Goal: Transaction & Acquisition: Purchase product/service

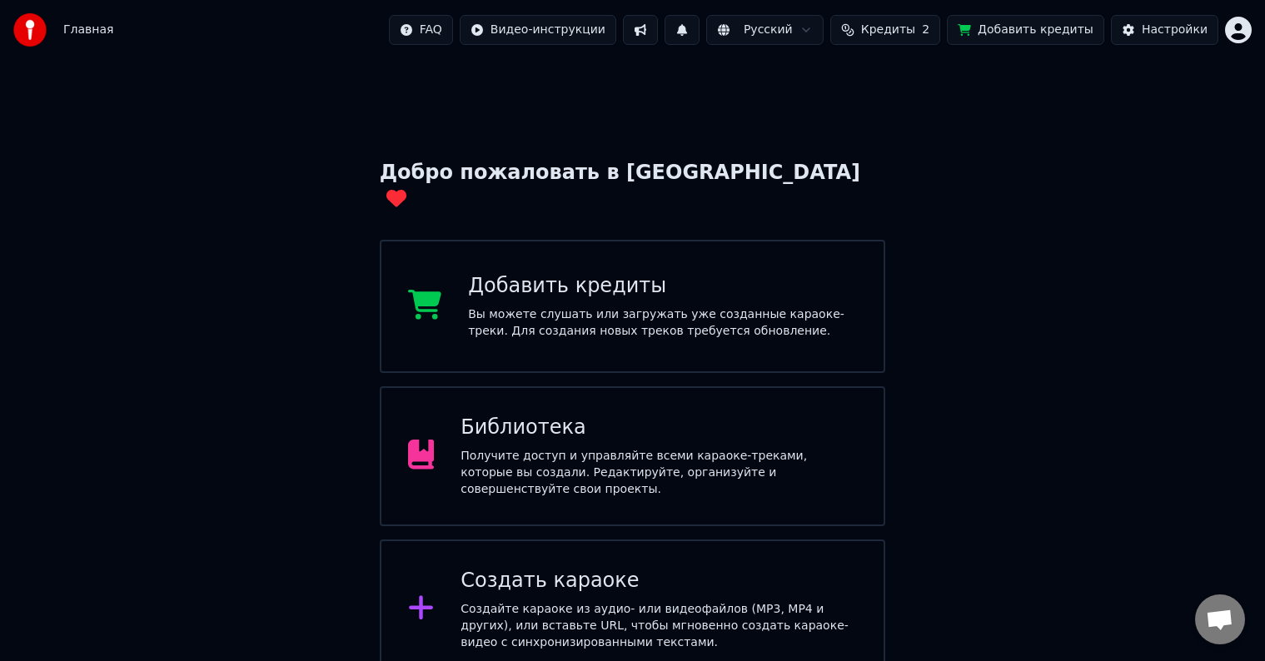
scroll to position [131, 0]
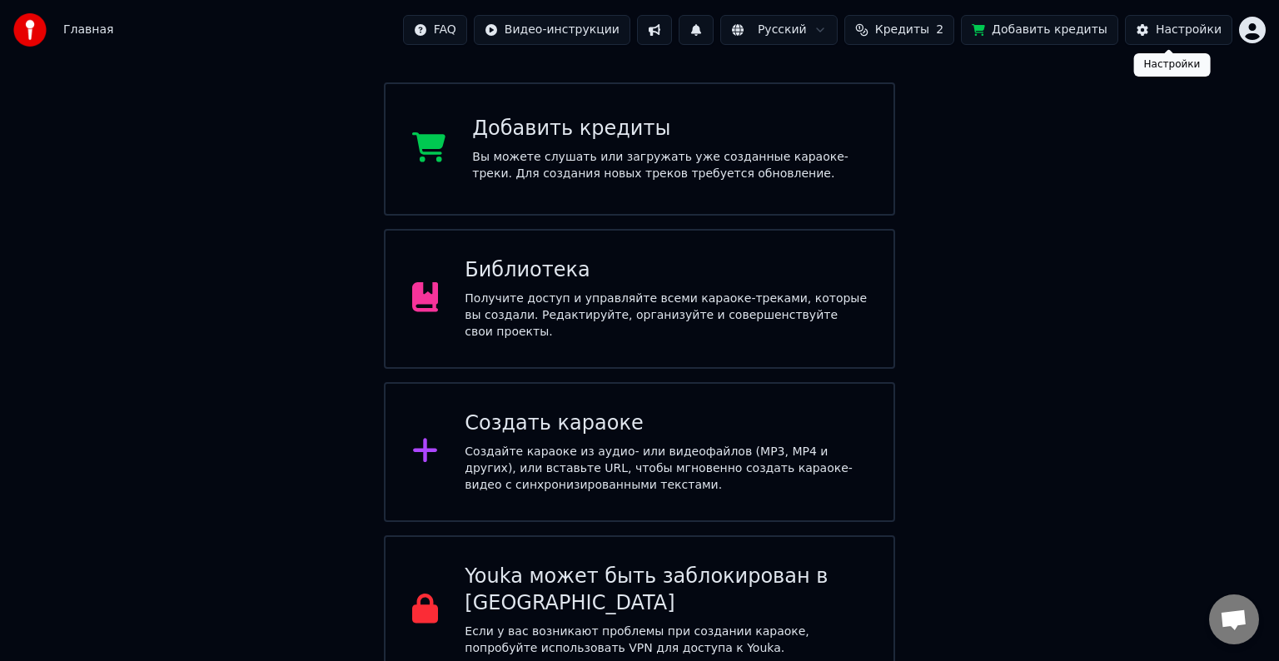
click at [1227, 28] on html "Главная FAQ Видео-инструкции Русский Кредиты 2 Добавить кредиты Настройки Добро…" at bounding box center [639, 277] width 1279 height 816
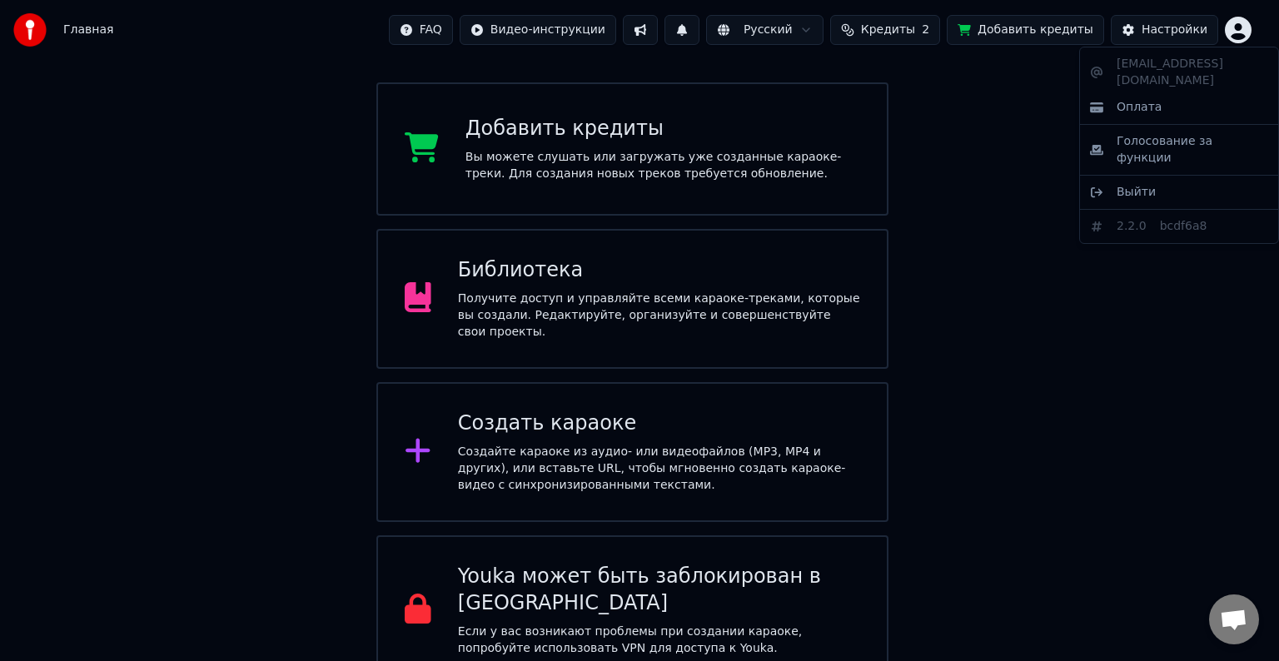
click at [1157, 27] on html "Главная FAQ Видео-инструкции Русский Кредиты 2 Добавить кредиты Настройки Добро…" at bounding box center [639, 277] width 1279 height 816
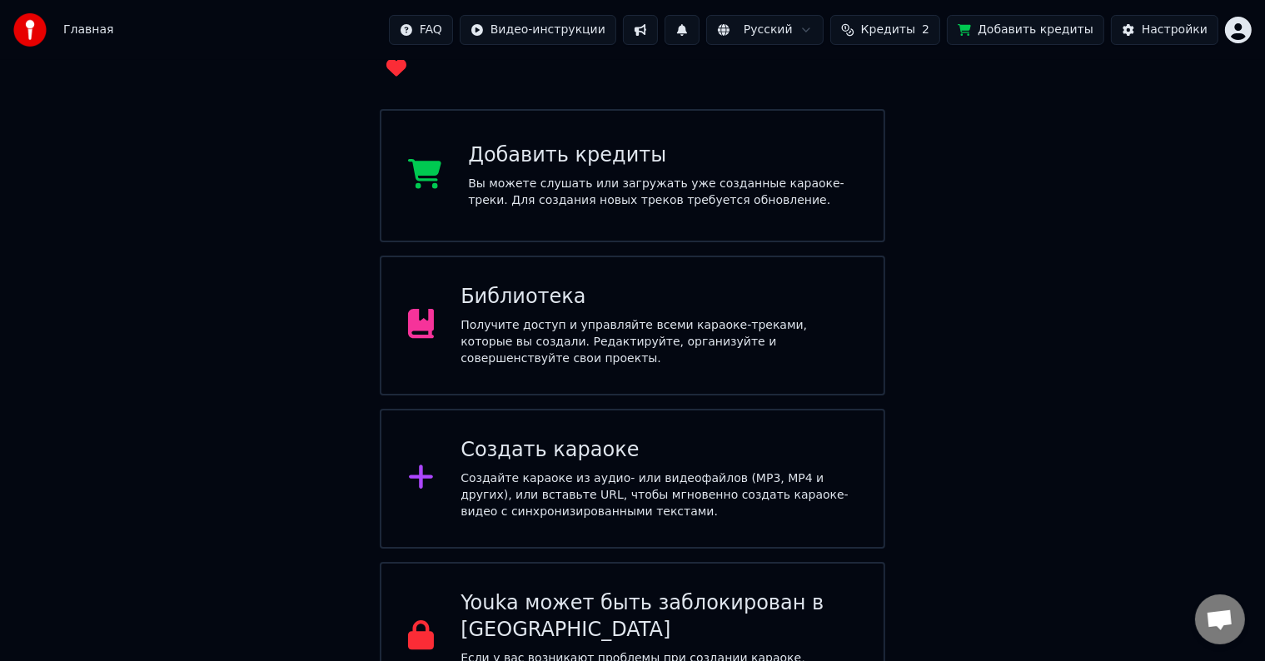
click at [470, 31] on html "Главная FAQ Видео-инструкции Русский Кредиты 2 Добавить кредиты Настройки Добро…" at bounding box center [632, 290] width 1265 height 843
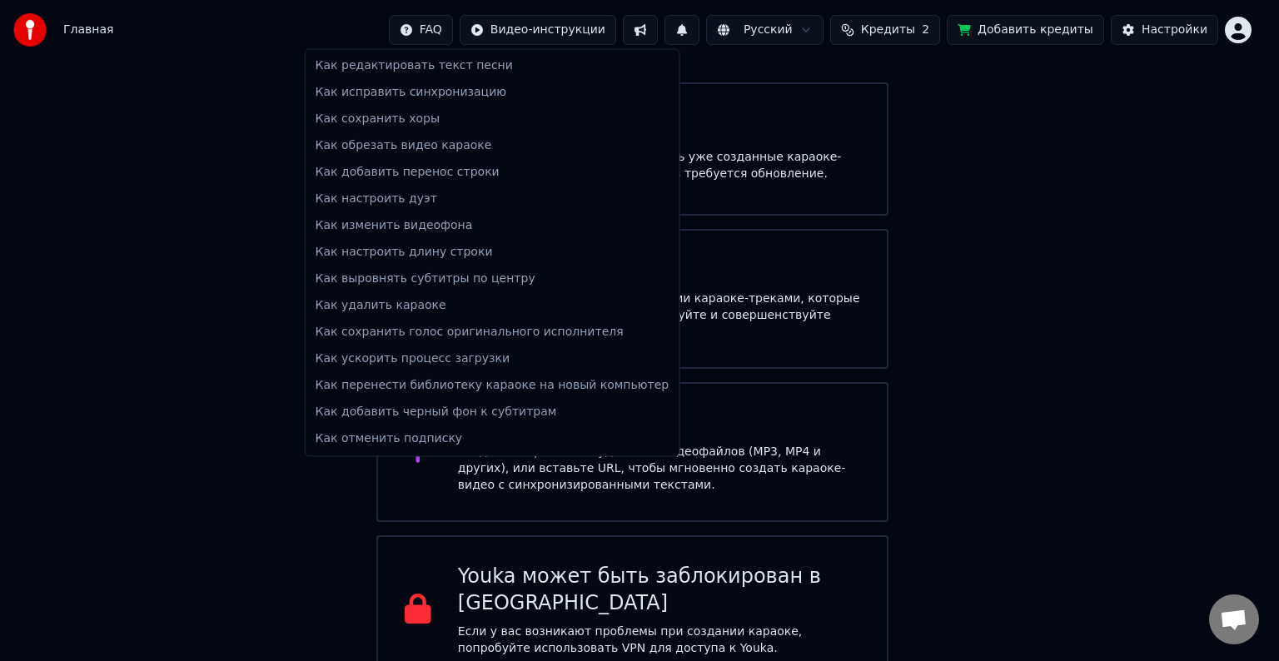
click at [933, 113] on html "Главная FAQ Видео-инструкции Русский Кредиты 2 Добавить кредиты Настройки Добро…" at bounding box center [639, 277] width 1279 height 816
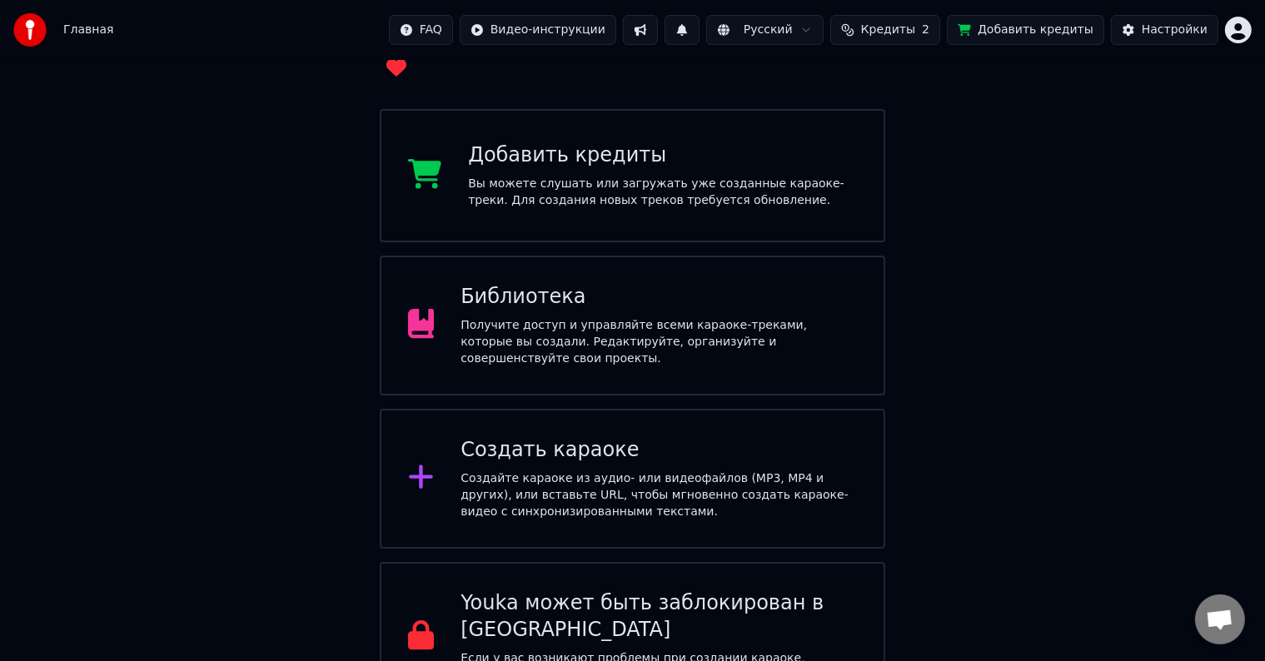
click at [87, 34] on span "Главная" at bounding box center [88, 30] width 50 height 17
click at [1244, 33] on html "Главная FAQ Видео-инструкции Русский Кредиты 2 Добавить кредиты Настройки Добро…" at bounding box center [632, 290] width 1265 height 843
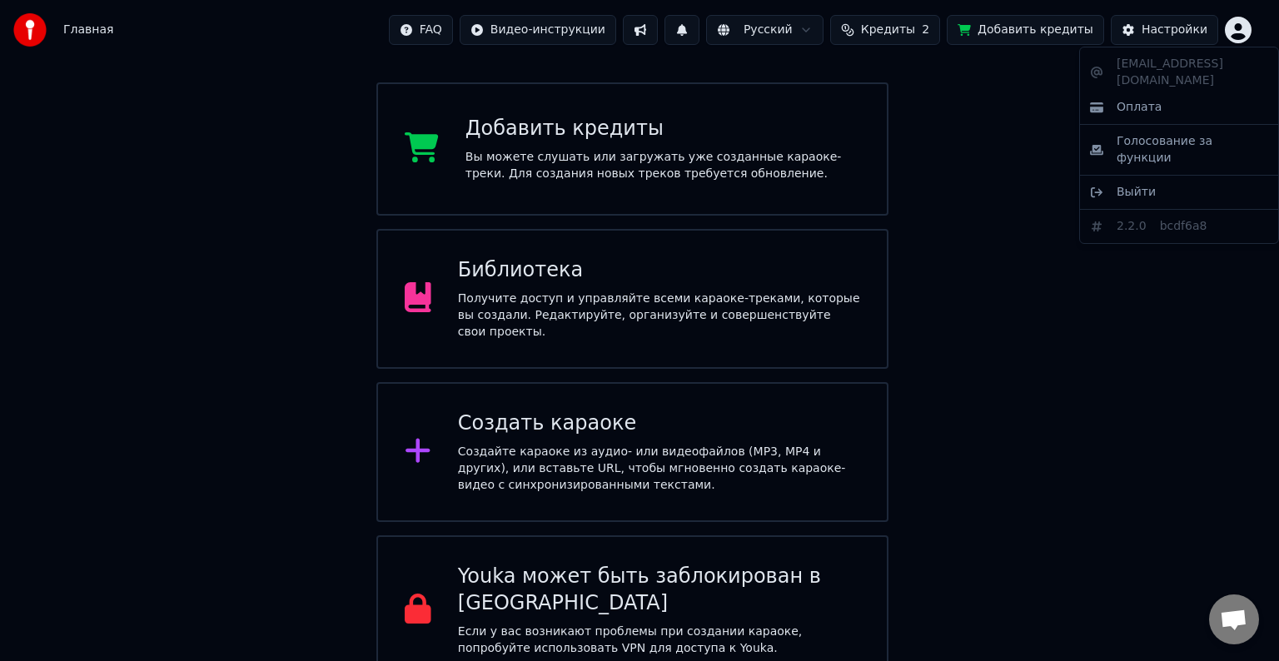
click at [1137, 73] on div "[EMAIL_ADDRESS][DOMAIN_NAME] Оплата Голосование за функции Выйти 2.2.0 bcdf6a8" at bounding box center [1179, 145] width 200 height 197
click at [1137, 66] on div "[EMAIL_ADDRESS][DOMAIN_NAME] Оплата Голосование за функции Выйти 2.2.0 bcdf6a8" at bounding box center [1179, 145] width 200 height 197
click at [1137, 99] on span "Оплата" at bounding box center [1139, 107] width 45 height 17
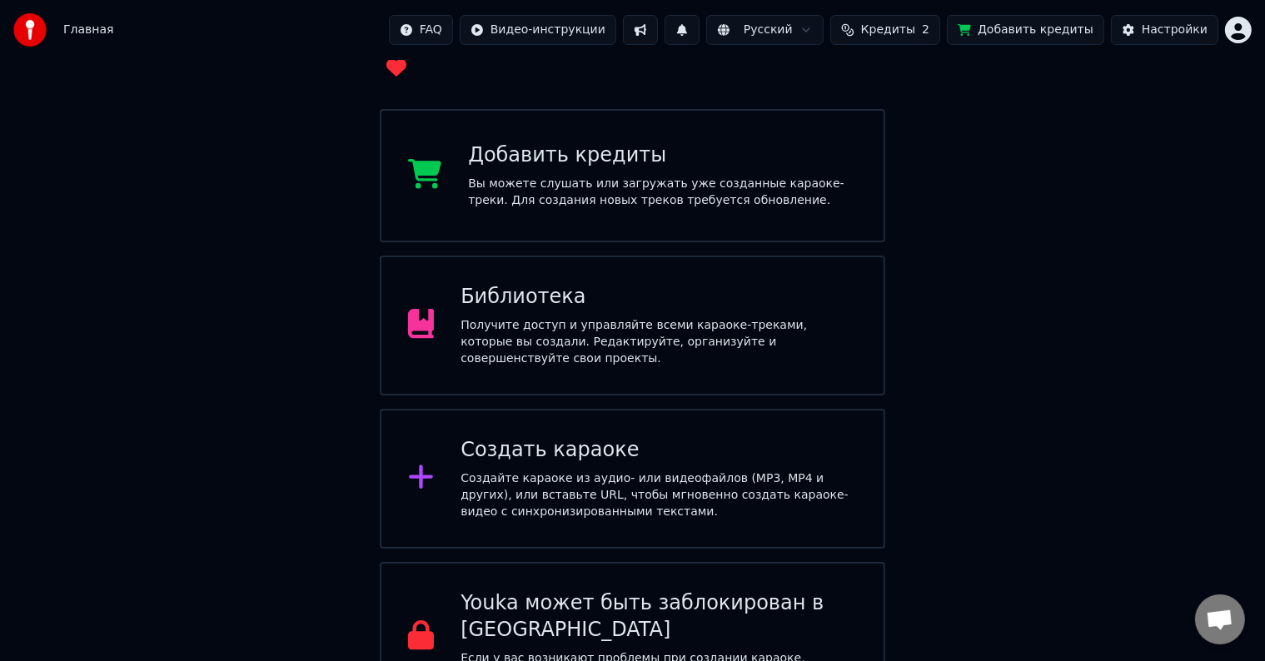
click at [575, 176] on div "Вы можете слушать или загружать уже созданные караоке-треки. Для создания новых…" at bounding box center [662, 192] width 389 height 33
click at [658, 176] on div "Вы можете слушать или загружать уже созданные караоке-треки. Для создания новых…" at bounding box center [662, 192] width 389 height 33
click at [1187, 29] on div "Настройки" at bounding box center [1175, 30] width 66 height 17
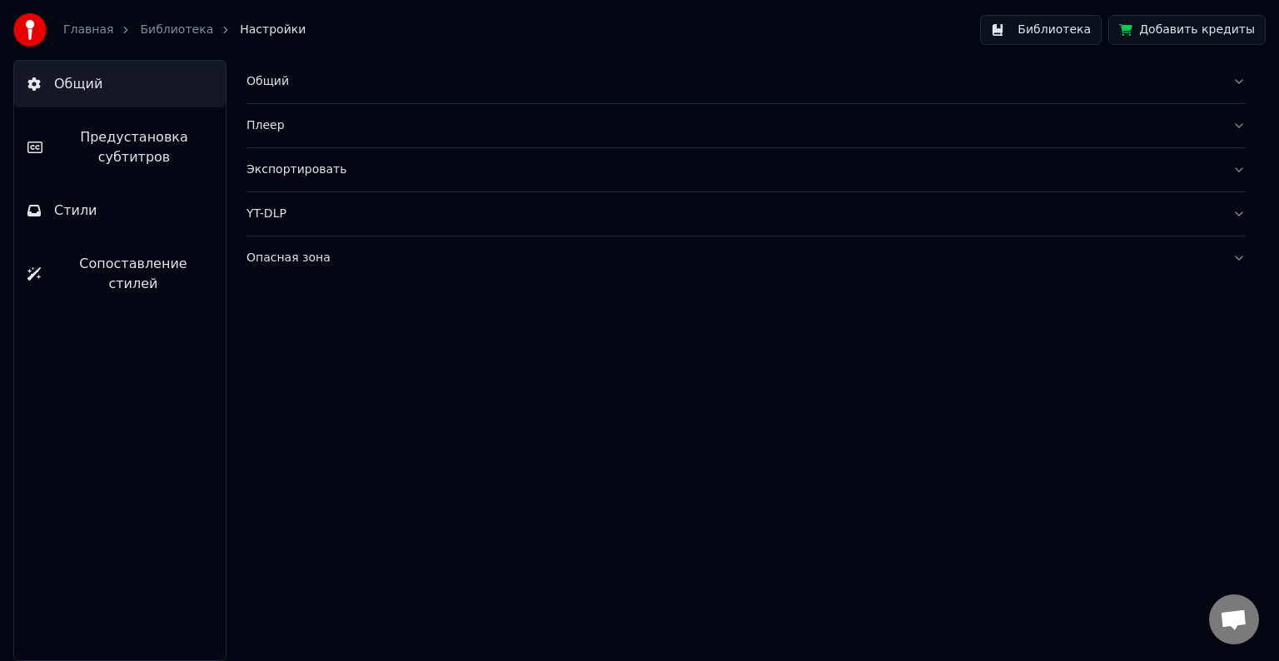
click at [1169, 27] on button "Добавить кредиты" at bounding box center [1186, 30] width 157 height 30
click at [73, 25] on link "Главная" at bounding box center [88, 30] width 50 height 17
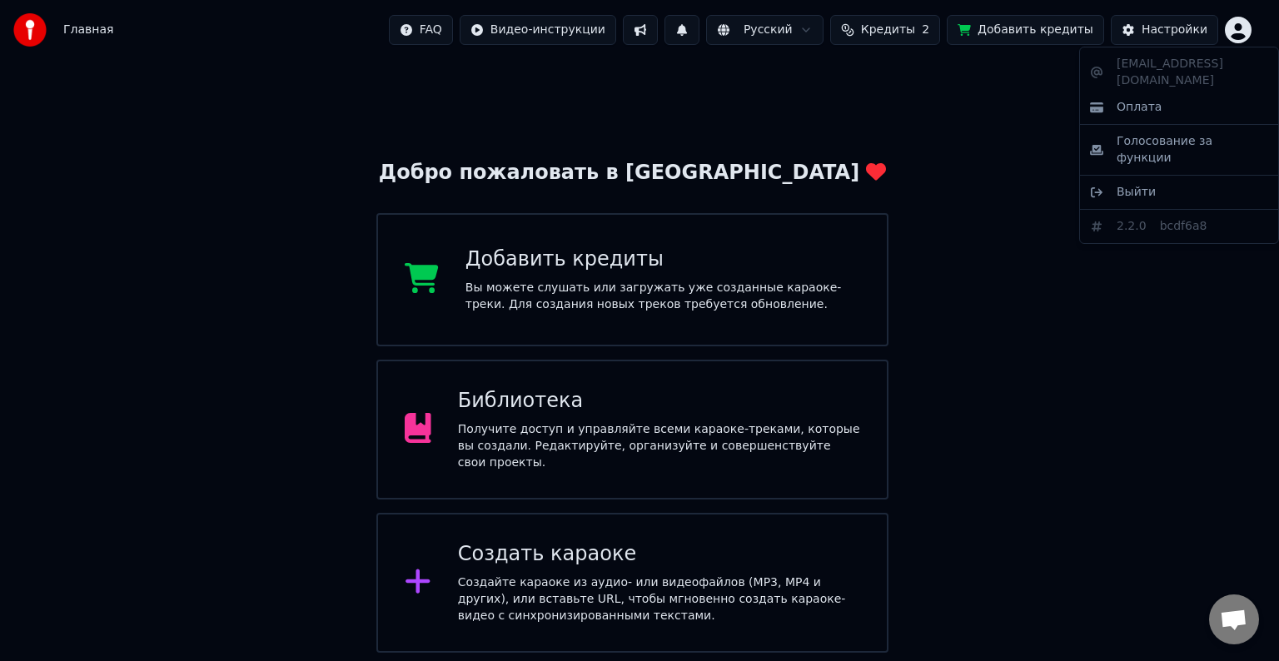
click at [1245, 35] on html "Главная FAQ Видео-инструкции Русский Кредиты 2 Добавить кредиты Настройки Добро…" at bounding box center [639, 408] width 1279 height 816
click at [1182, 94] on div "Оплата" at bounding box center [1179, 107] width 192 height 27
